Goal: Task Accomplishment & Management: Complete application form

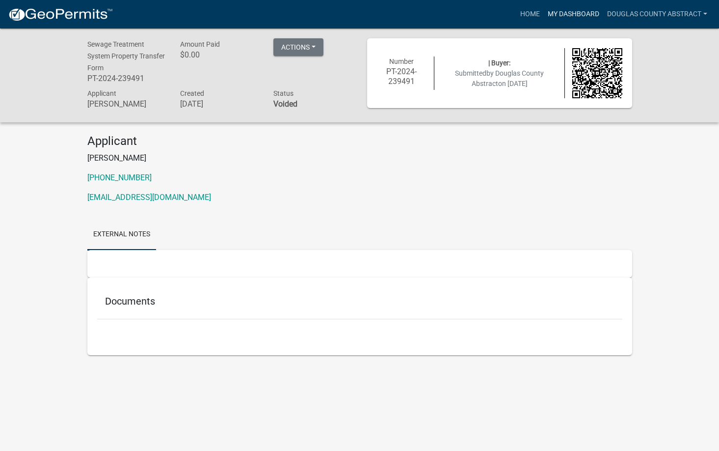
click at [588, 13] on link "My Dashboard" at bounding box center [573, 14] width 59 height 19
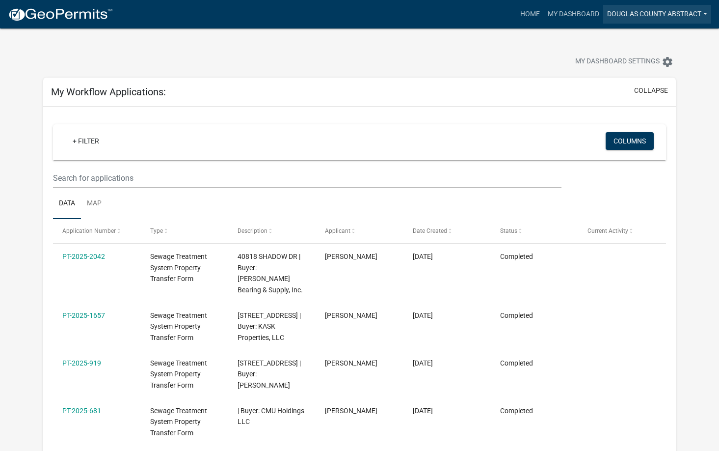
click at [647, 9] on link "Douglas County Abstract" at bounding box center [657, 14] width 108 height 19
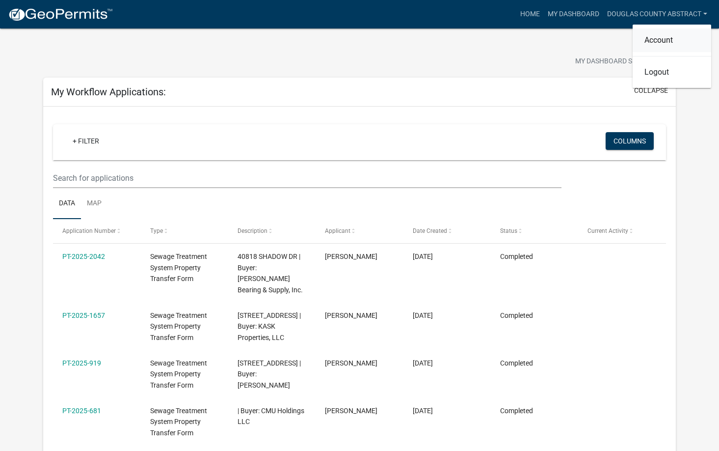
click at [646, 36] on link "Account" at bounding box center [672, 40] width 79 height 24
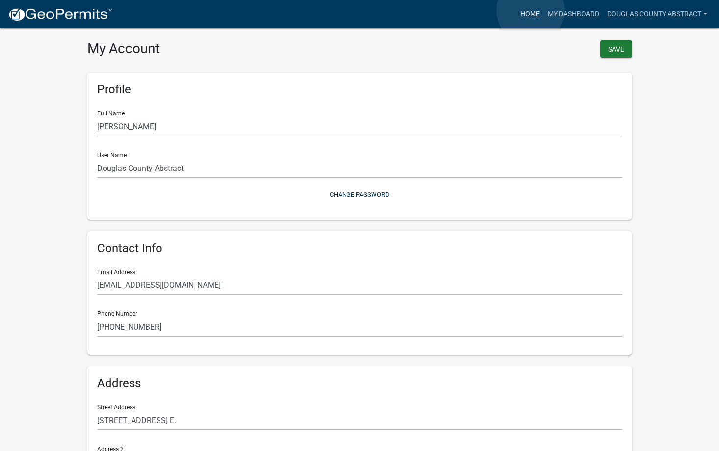
click at [531, 10] on link "Home" at bounding box center [529, 14] width 27 height 19
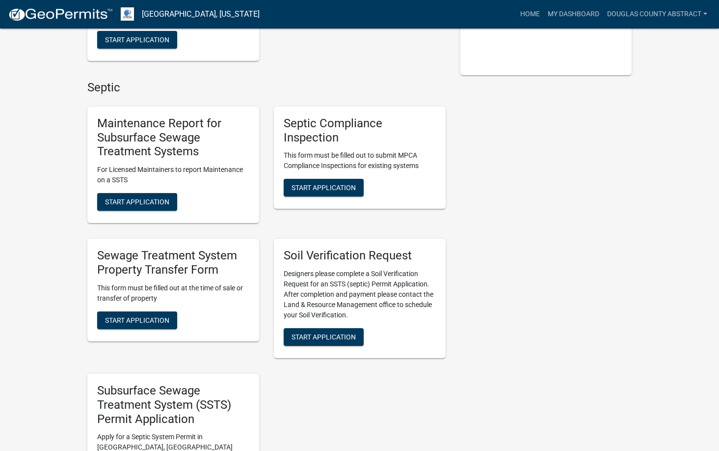
scroll to position [245, 0]
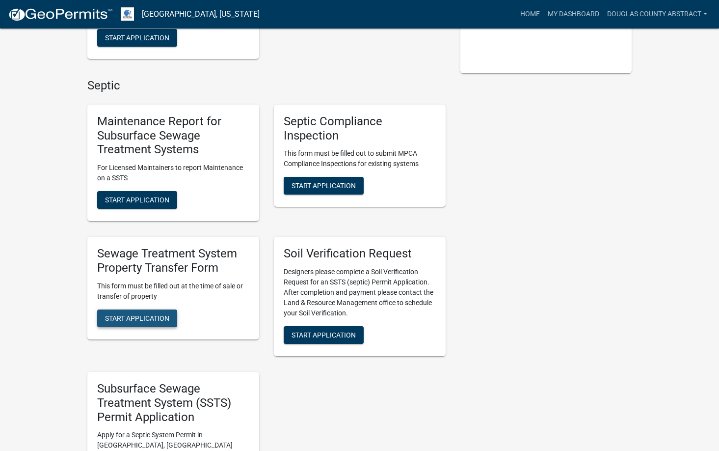
click at [144, 316] on span "Start Application" at bounding box center [137, 318] width 64 height 8
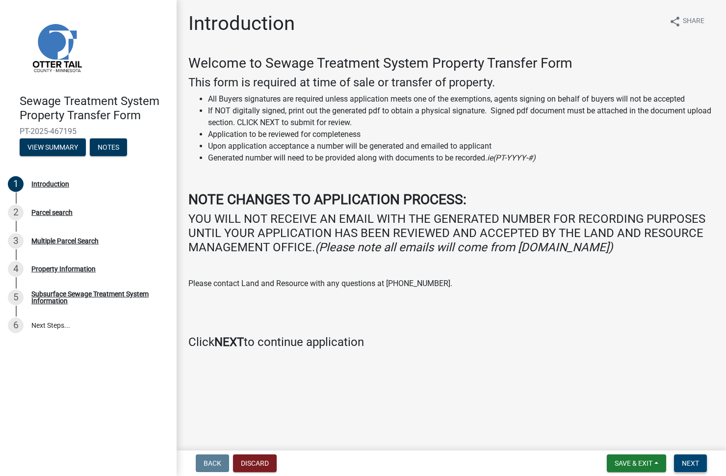
click at [698, 450] on span "Next" at bounding box center [690, 463] width 17 height 8
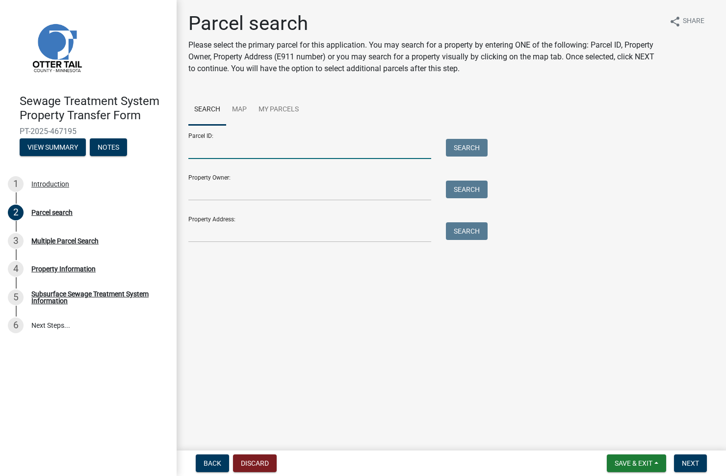
click at [229, 146] on input "Parcel ID:" at bounding box center [309, 149] width 243 height 20
type input "36-000-19-0136-006"
click at [474, 147] on button "Search" at bounding box center [467, 148] width 42 height 18
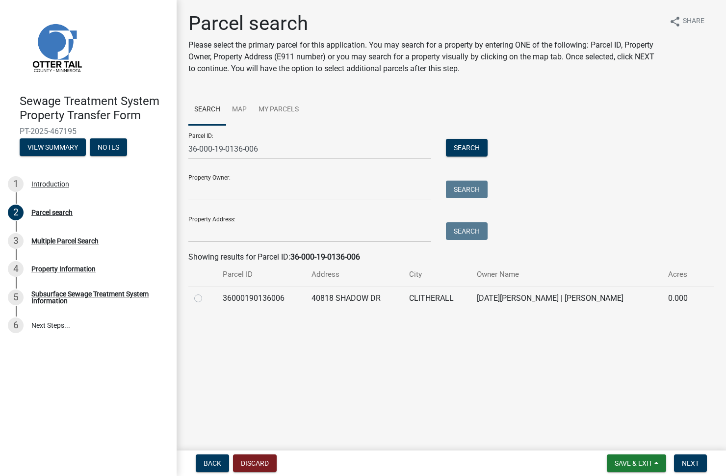
click at [206, 293] on label at bounding box center [206, 293] width 0 height 0
click at [206, 299] on input "radio" at bounding box center [209, 296] width 6 height 6
radio input "true"
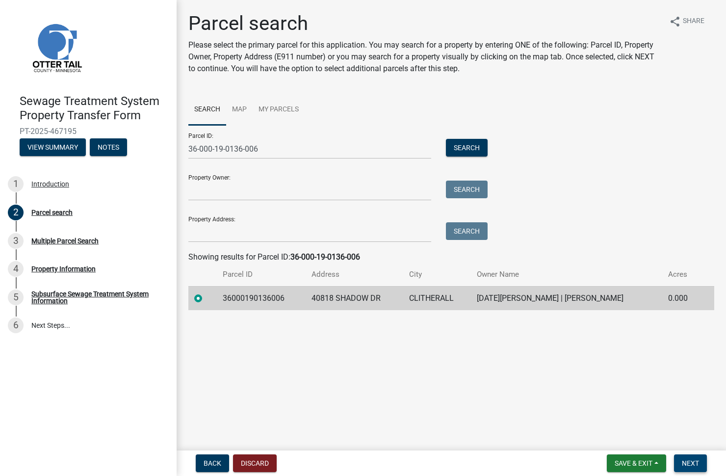
click at [690, 450] on span "Next" at bounding box center [690, 463] width 17 height 8
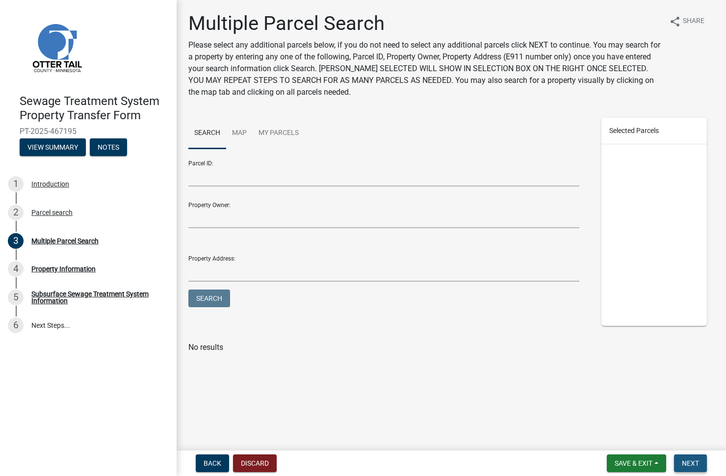
click at [694, 450] on span "Next" at bounding box center [690, 463] width 17 height 8
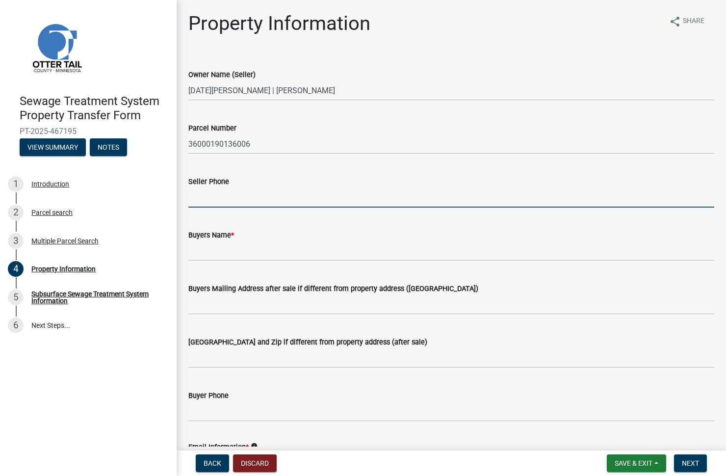
click at [225, 196] on input "Seller Phone" at bounding box center [451, 198] width 526 height 20
type input "[PHONE_NUMBER]"
click at [211, 253] on input "Buyers Name *" at bounding box center [451, 251] width 526 height 20
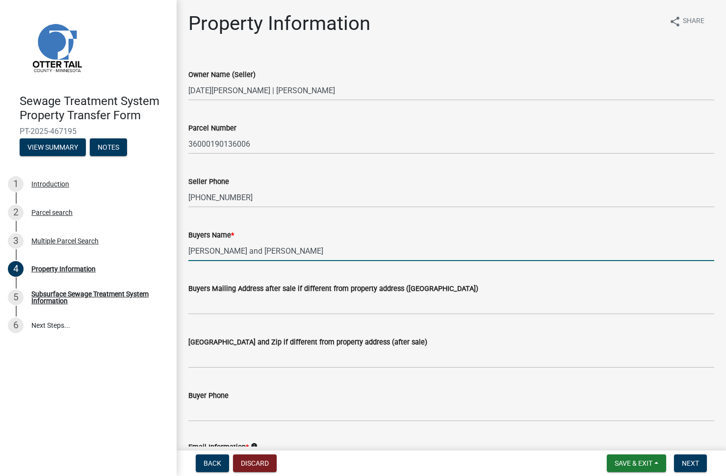
type input "[PERSON_NAME] and [PERSON_NAME]"
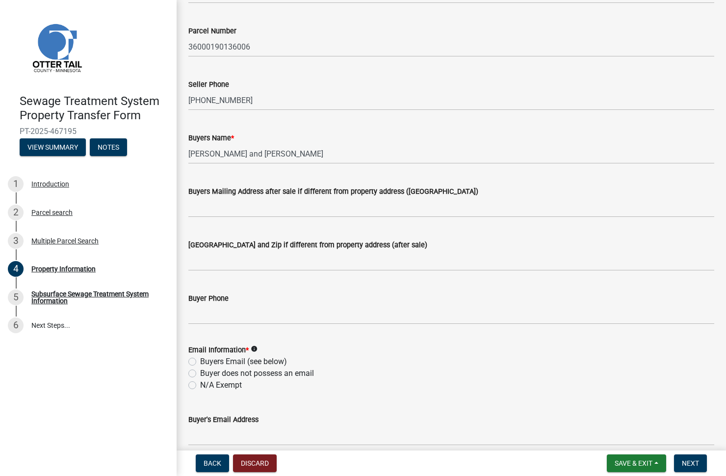
scroll to position [98, 0]
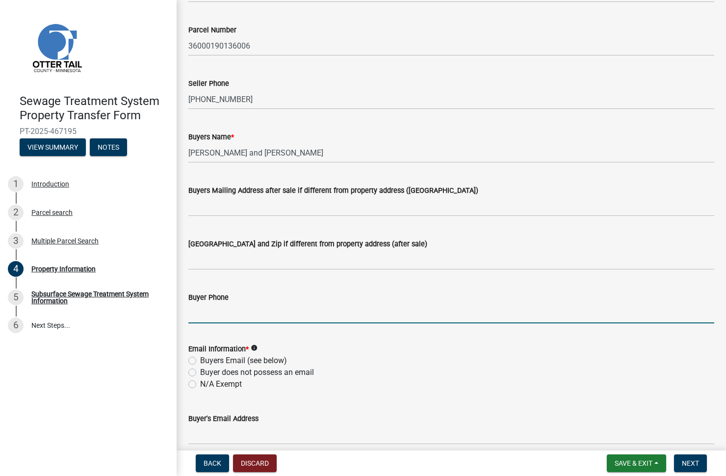
click at [227, 310] on input "Buyer Phone" at bounding box center [451, 313] width 526 height 20
type input "[PHONE_NUMBER]"
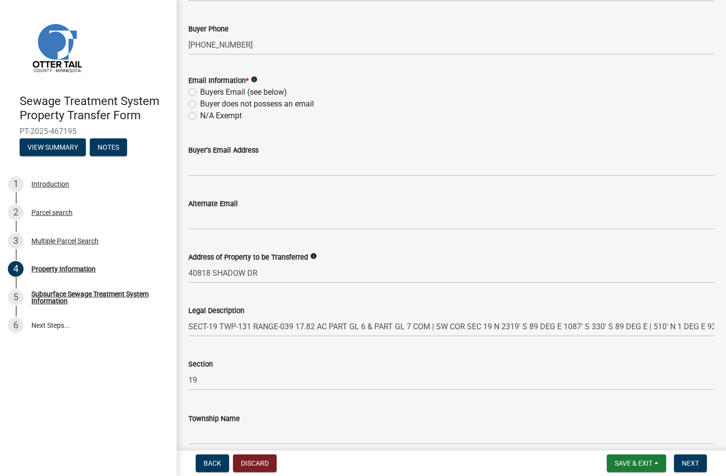
scroll to position [411, 0]
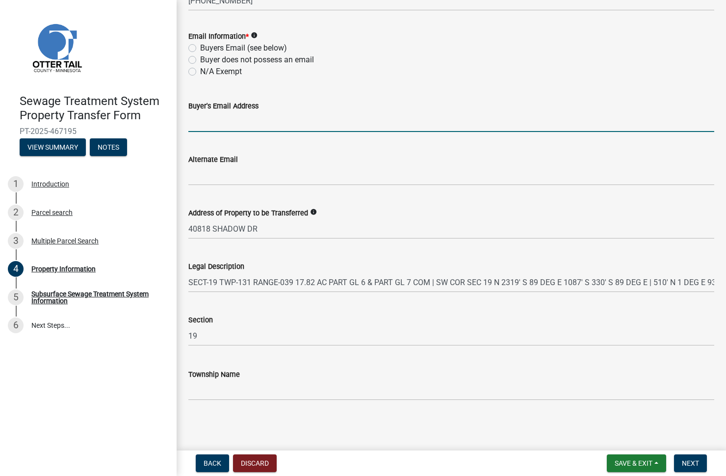
click at [230, 132] on input "Buyer's Email Address" at bounding box center [451, 122] width 526 height 20
type input "[EMAIL_ADDRESS][DOMAIN_NAME]"
click at [701, 450] on button "Next" at bounding box center [690, 464] width 33 height 18
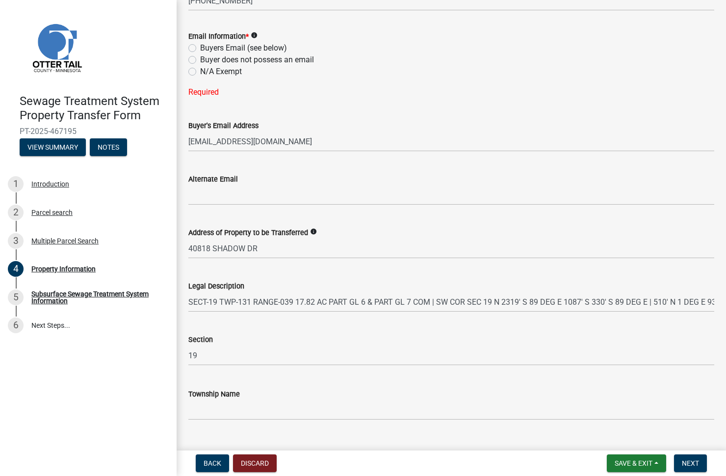
click at [200, 49] on label "Buyers Email (see below)" at bounding box center [243, 48] width 87 height 12
click at [200, 49] on input "Buyers Email (see below)" at bounding box center [203, 45] width 6 height 6
radio input "true"
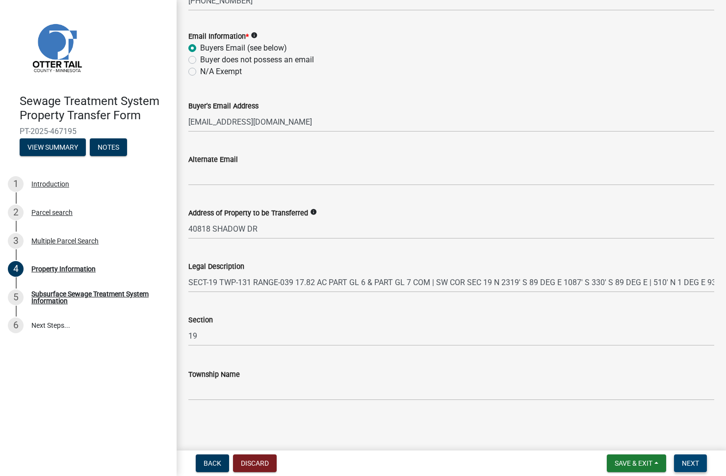
click at [694, 450] on button "Next" at bounding box center [690, 464] width 33 height 18
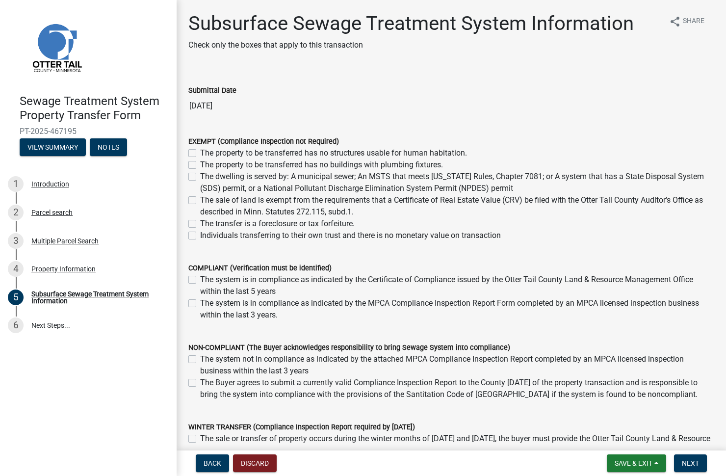
click at [200, 303] on label "The system is in compliance as indicated by the MPCA Compliance Inspection Repo…" at bounding box center [457, 309] width 514 height 24
click at [200, 303] on input "The system is in compliance as indicated by the MPCA Compliance Inspection Repo…" at bounding box center [203, 300] width 6 height 6
checkbox input "true"
checkbox input "false"
checkbox input "true"
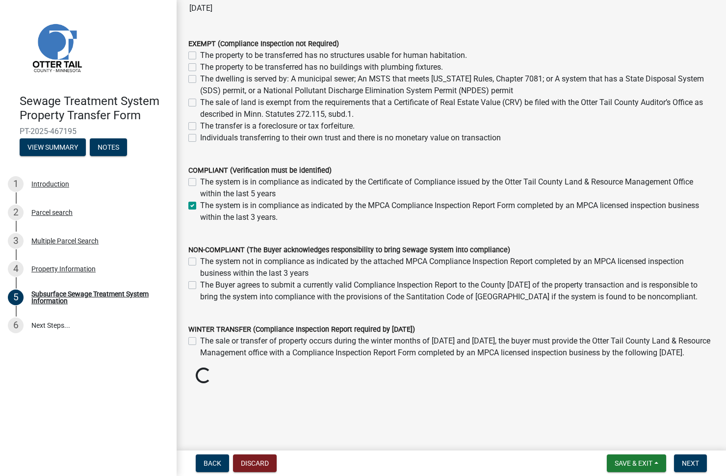
scroll to position [112, 0]
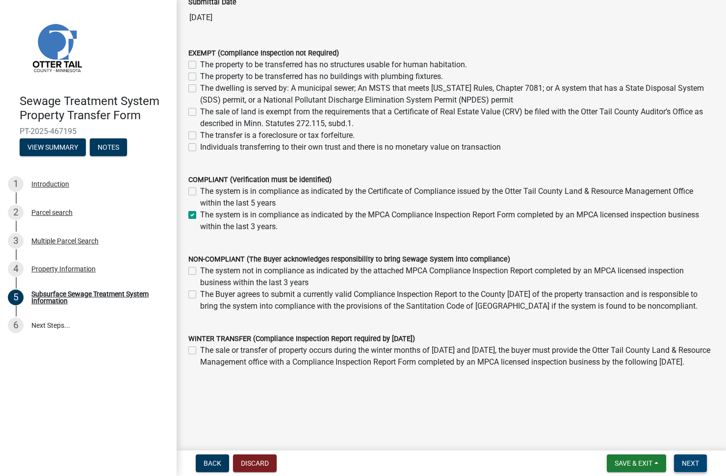
click at [694, 450] on span "Next" at bounding box center [690, 463] width 17 height 8
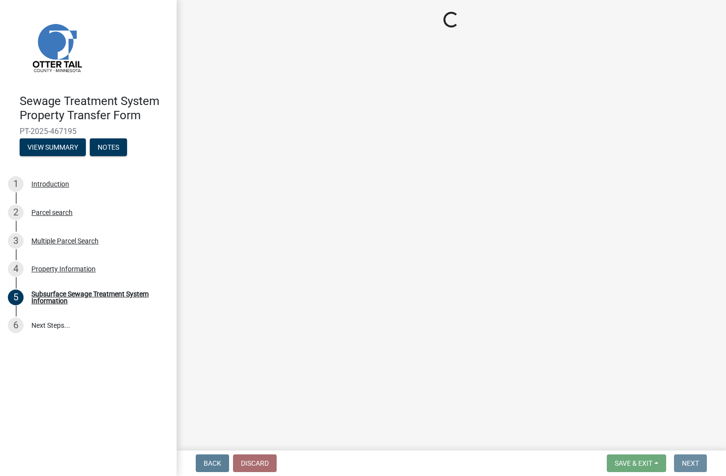
scroll to position [0, 0]
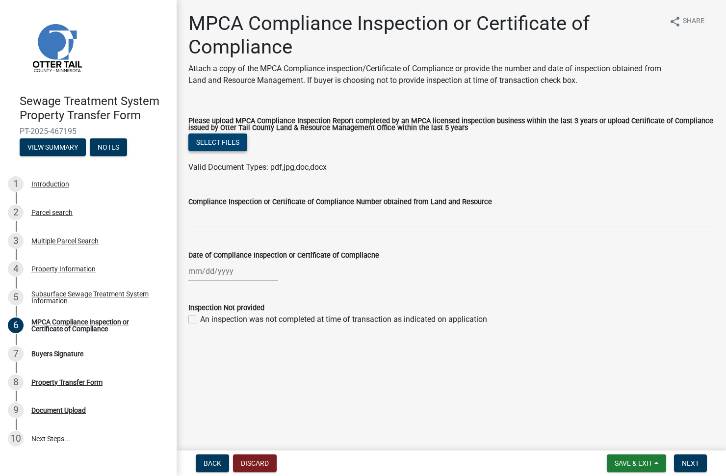
click at [220, 144] on button "Select files" at bounding box center [217, 143] width 59 height 18
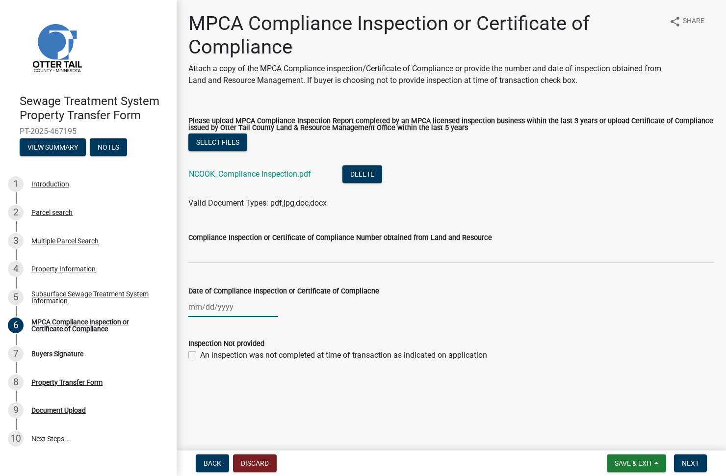
click at [190, 311] on div at bounding box center [233, 307] width 90 height 20
select select "8"
select select "2025"
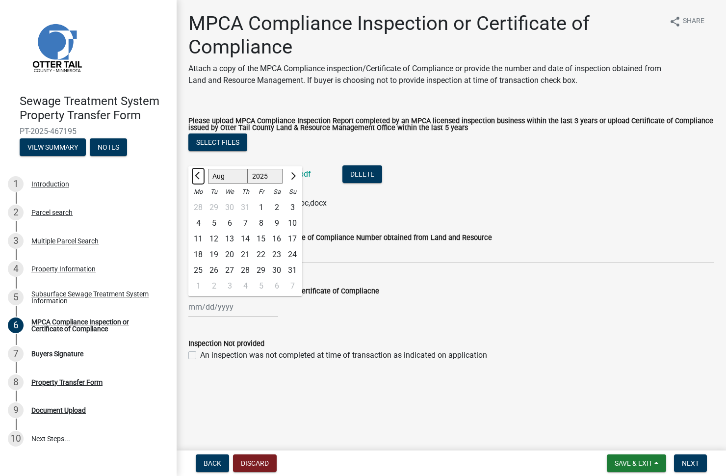
click at [198, 174] on span "Previous month" at bounding box center [198, 175] width 7 height 7
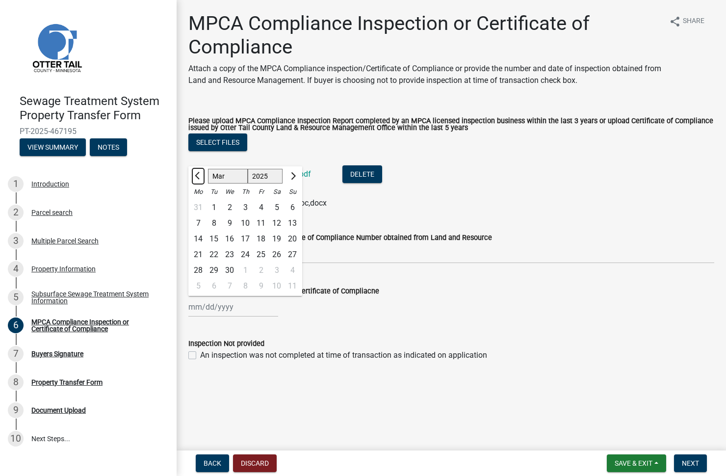
click at [198, 174] on span "Previous month" at bounding box center [198, 175] width 7 height 7
select select "12"
select select "2024"
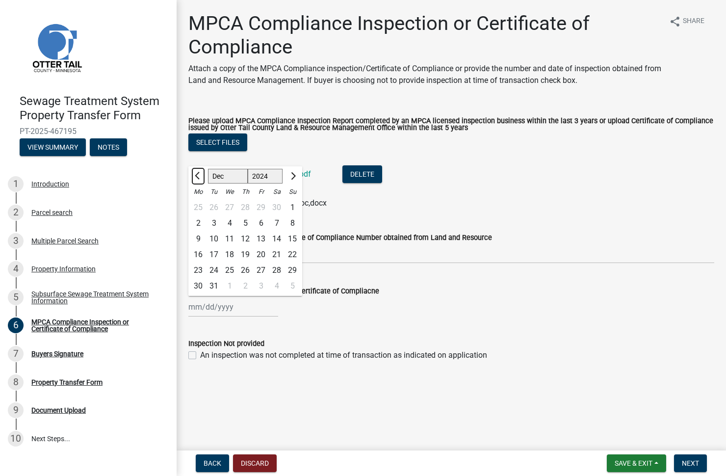
click at [198, 174] on span "Previous month" at bounding box center [198, 175] width 7 height 7
select select "8"
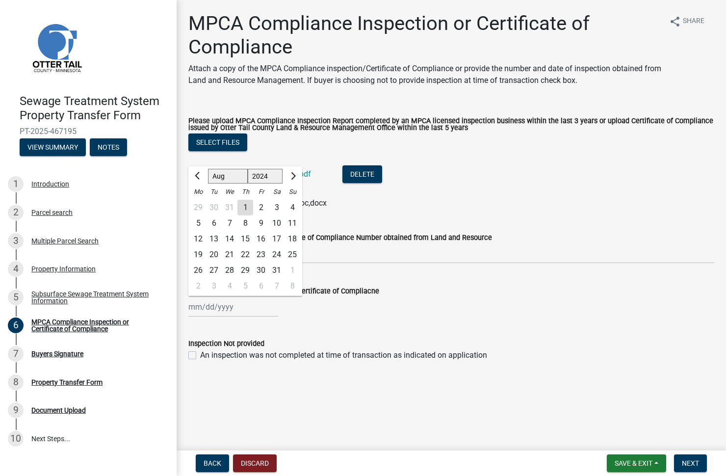
click at [215, 237] on div "13" at bounding box center [214, 239] width 16 height 16
type input "[DATE]"
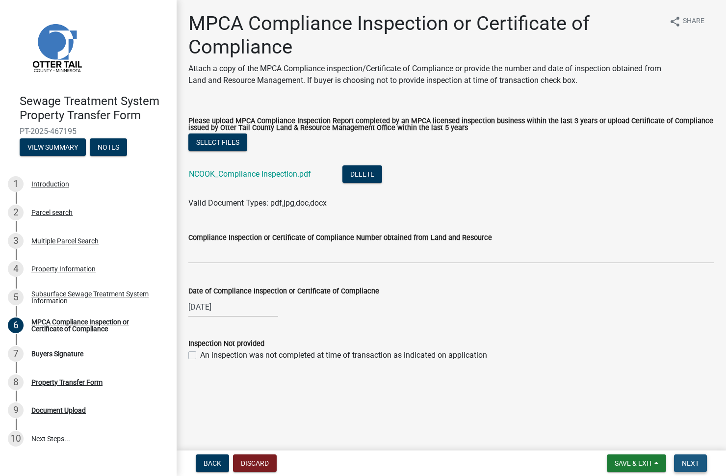
click at [698, 450] on span "Next" at bounding box center [690, 463] width 17 height 8
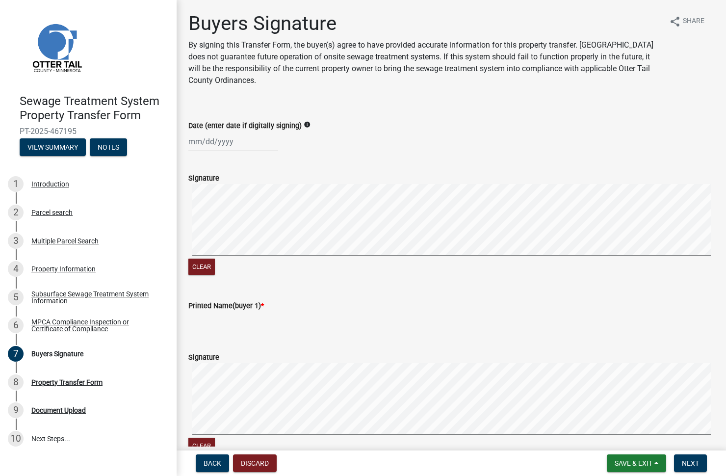
click at [193, 142] on div at bounding box center [233, 142] width 90 height 20
select select "8"
select select "2025"
click at [242, 236] on div "21" at bounding box center [246, 241] width 16 height 16
type input "[DATE]"
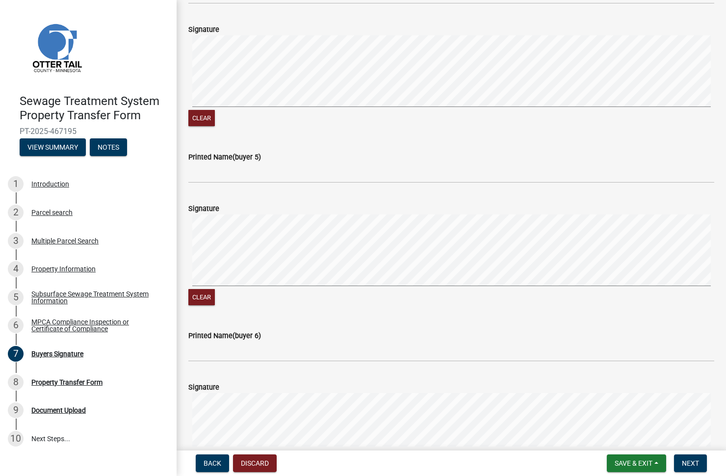
scroll to position [982, 0]
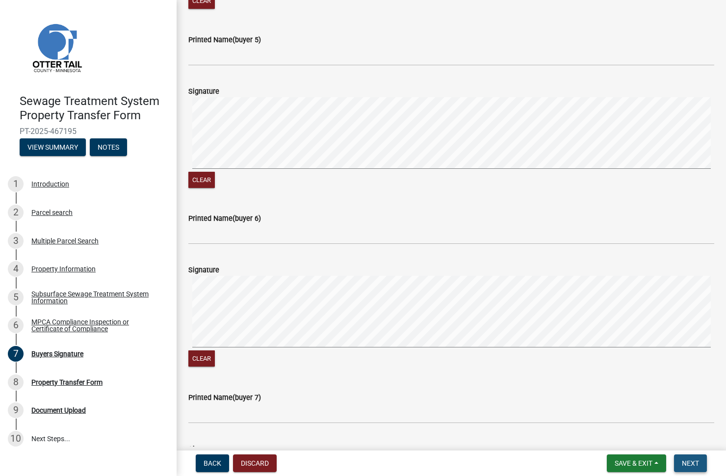
click at [694, 450] on span "Next" at bounding box center [690, 463] width 17 height 8
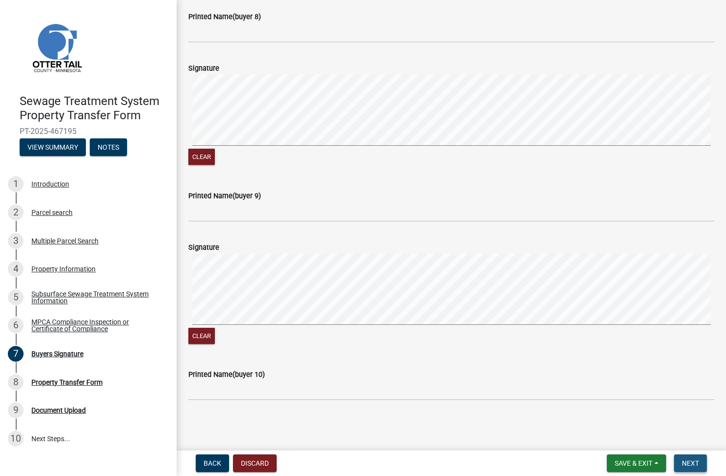
click at [693, 450] on button "Next" at bounding box center [690, 464] width 33 height 18
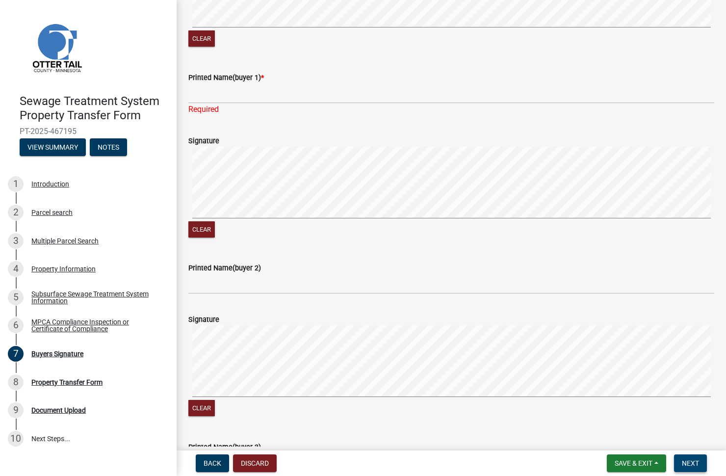
scroll to position [228, 0]
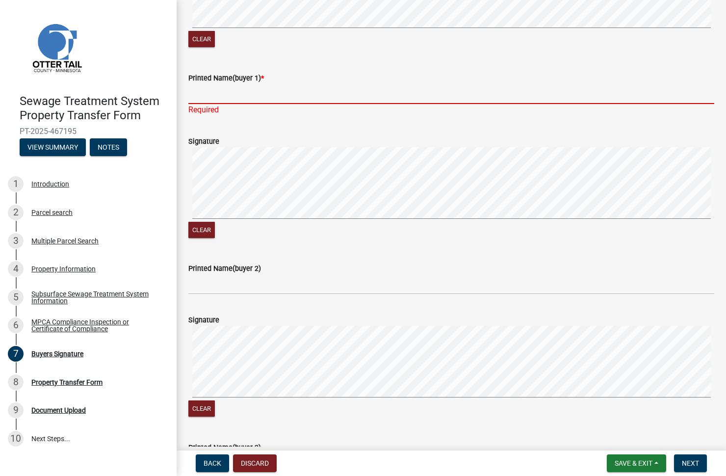
click at [205, 96] on input "Printed Name(buyer 1) *" at bounding box center [451, 94] width 526 height 20
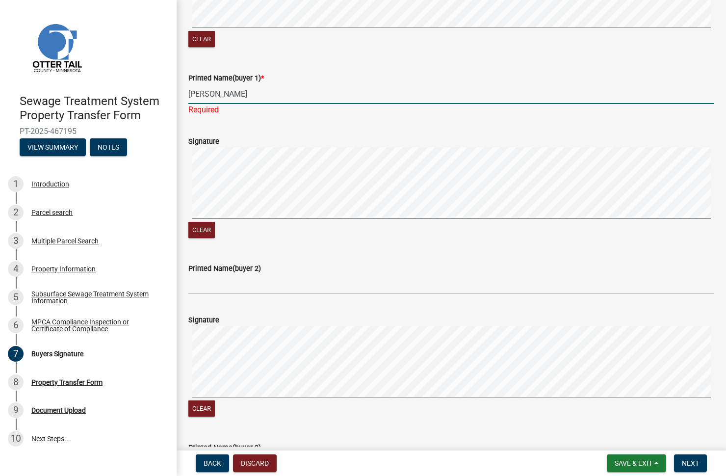
type input "[PERSON_NAME]"
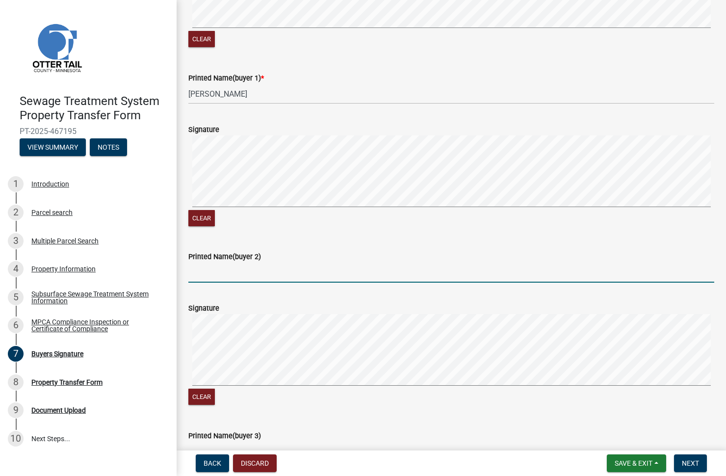
click at [214, 287] on wm-data-entity-input "Printed Name(buyer 2)" at bounding box center [451, 264] width 526 height 54
type input "[PERSON_NAME]"
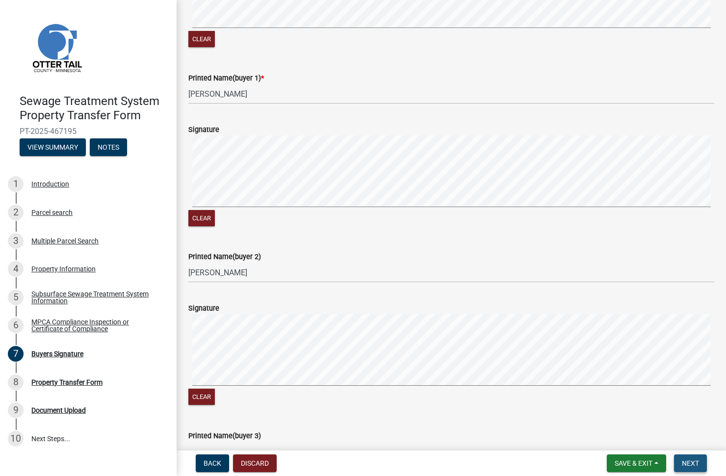
click at [697, 450] on button "Next" at bounding box center [690, 464] width 33 height 18
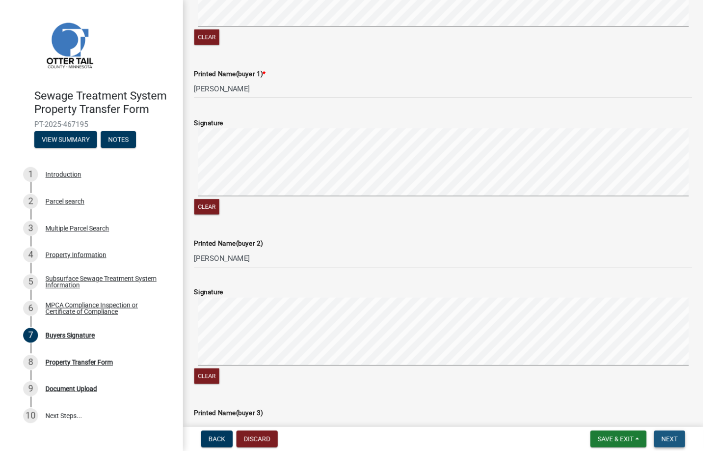
scroll to position [0, 0]
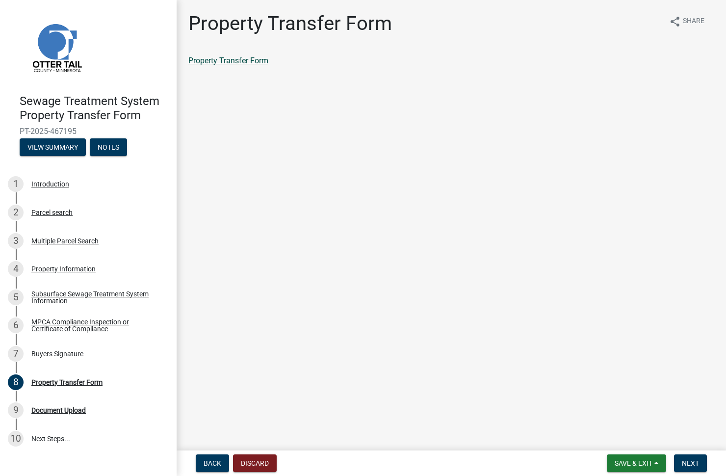
click at [238, 58] on link "Property Transfer Form" at bounding box center [228, 60] width 80 height 9
click at [691, 450] on span "Next" at bounding box center [690, 463] width 17 height 8
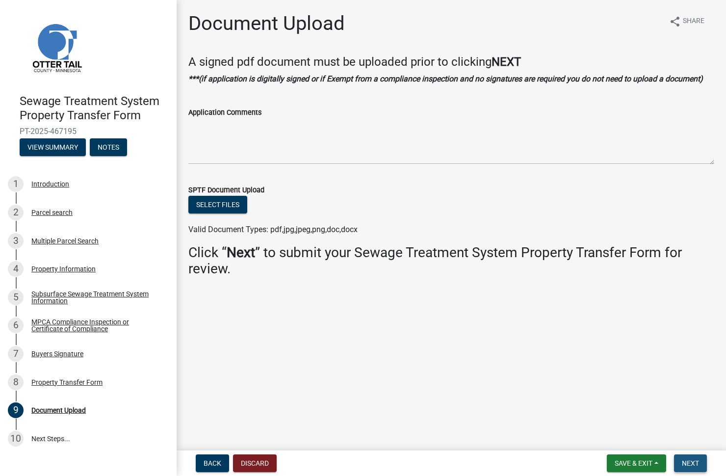
click at [697, 450] on span "Next" at bounding box center [690, 463] width 17 height 8
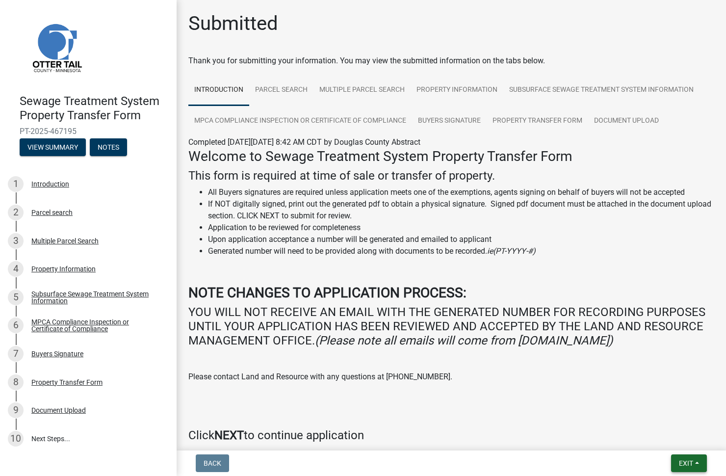
click at [689, 450] on span "Exit" at bounding box center [686, 463] width 14 height 8
click at [665, 435] on button "Save & Exit" at bounding box center [668, 438] width 79 height 24
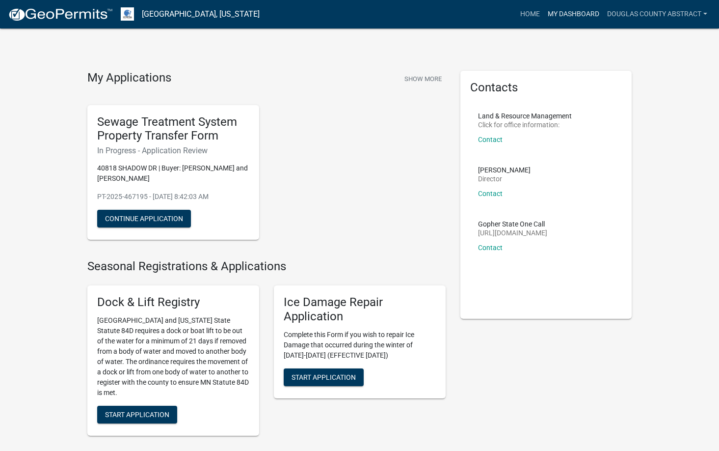
click at [561, 12] on link "My Dashboard" at bounding box center [573, 14] width 59 height 19
